Goal: Information Seeking & Learning: Learn about a topic

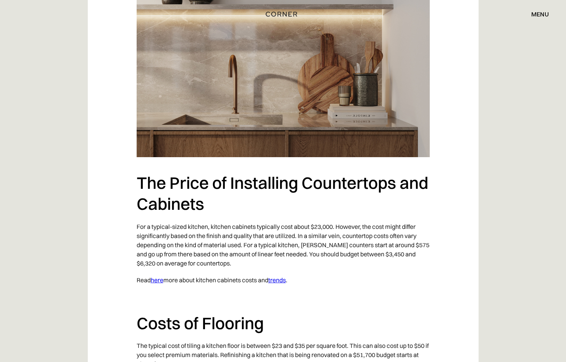
scroll to position [1196, 0]
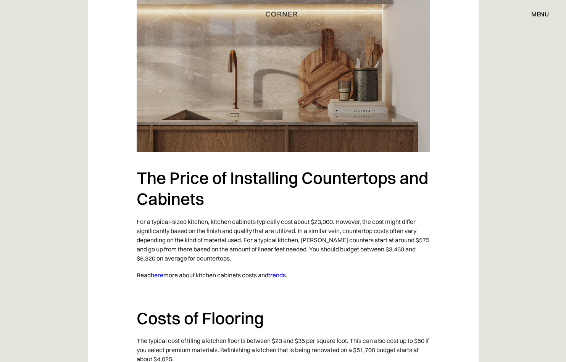
click at [286, 279] on link "trends" at bounding box center [277, 275] width 18 height 8
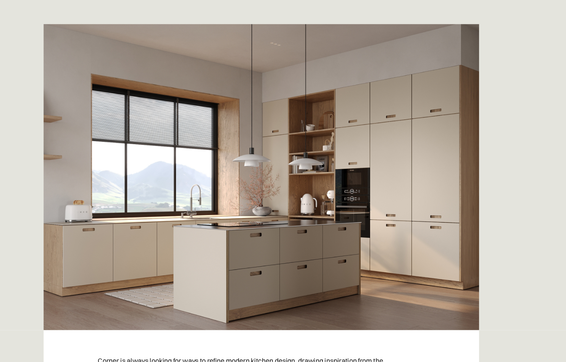
scroll to position [103, 0]
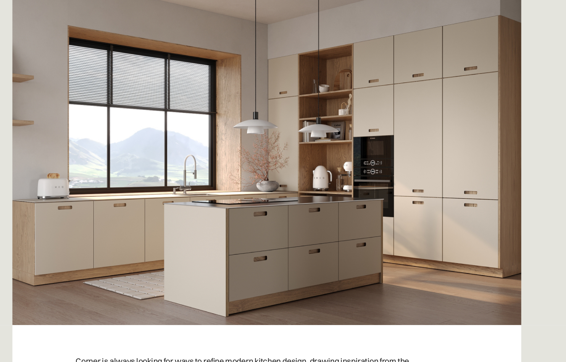
click at [344, 158] on img at bounding box center [283, 195] width 391 height 275
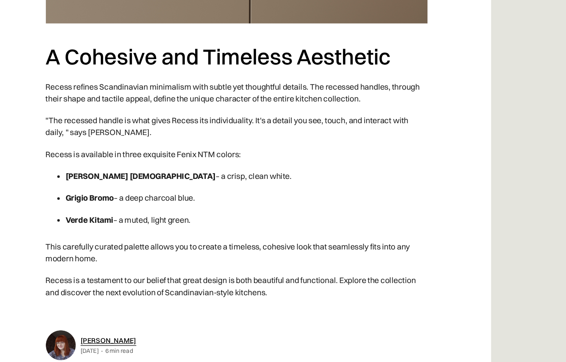
scroll to position [1385, 0]
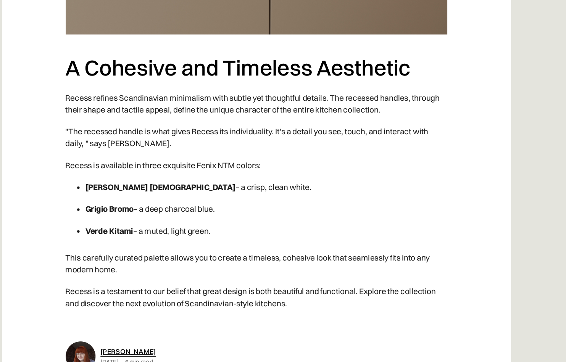
click at [152, 189] on strong "Bianco Male" at bounding box center [209, 193] width 115 height 8
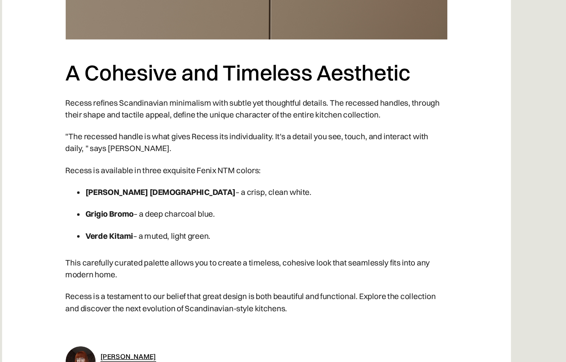
click at [152, 189] on strong "Bianco Male" at bounding box center [209, 193] width 115 height 8
click at [152, 206] on strong "Grigio Bromo" at bounding box center [170, 210] width 37 height 8
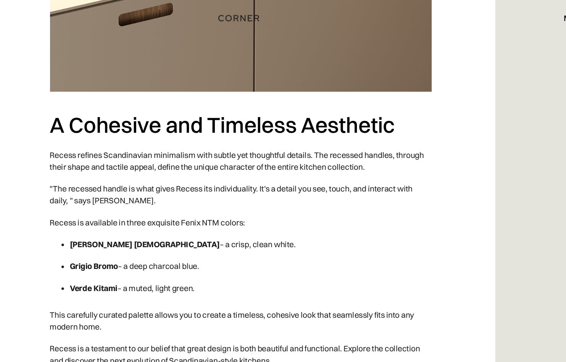
scroll to position [1390, 0]
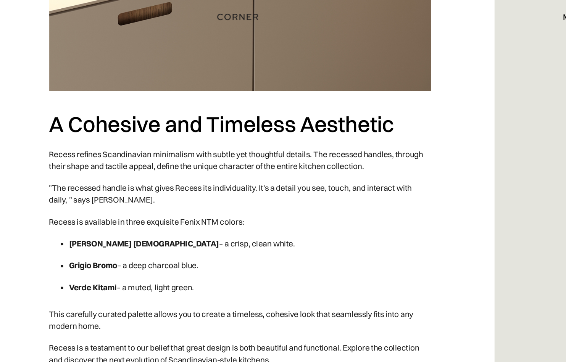
click at [152, 218] on strong "Verde Kitami" at bounding box center [170, 222] width 37 height 8
click at [219, 163] on p "Recess is available in three exquisite Fenix NTM colors:" at bounding box center [283, 171] width 293 height 17
click at [201, 302] on div "Viktoriia Hohunska April 15, 2025 - 6 min read" at bounding box center [283, 318] width 293 height 34
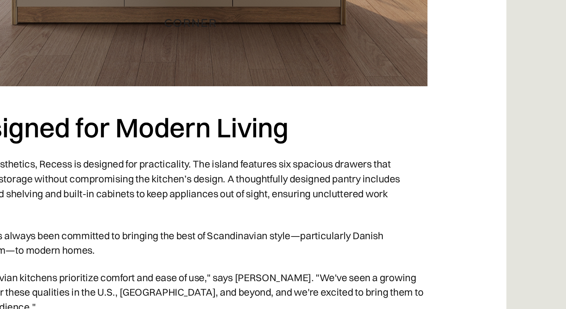
scroll to position [1044, 0]
